Goal: Register for event/course

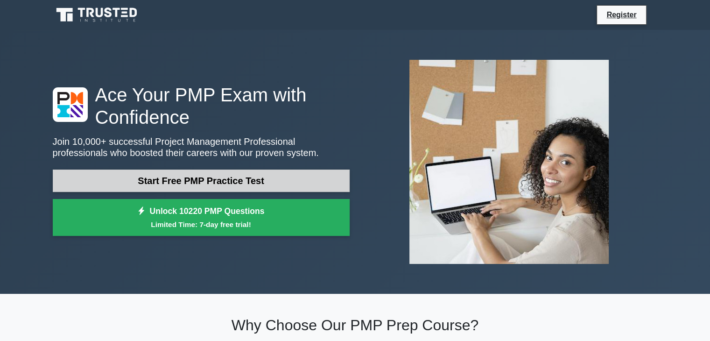
click at [242, 180] on link "Start Free PMP Practice Test" at bounding box center [201, 180] width 297 height 22
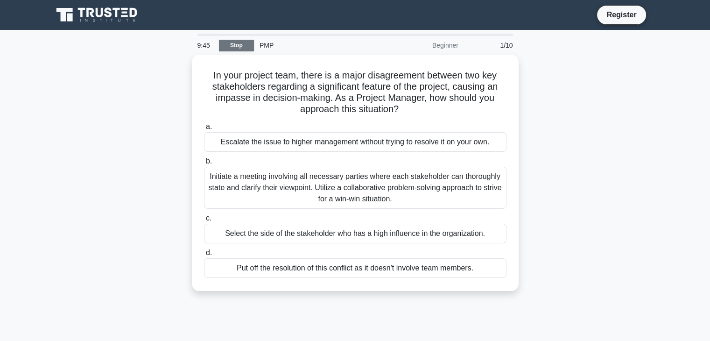
click at [242, 43] on link "Stop" at bounding box center [236, 46] width 35 height 12
